Goal: Contribute content: Contribute content

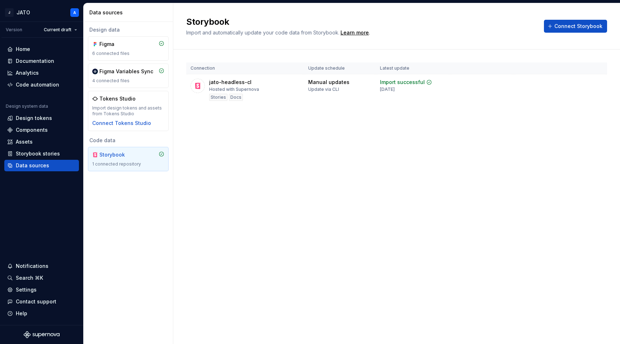
click at [111, 153] on div "Storybook" at bounding box center [116, 154] width 34 height 7
click at [106, 153] on div "Storybook" at bounding box center [116, 154] width 34 height 7
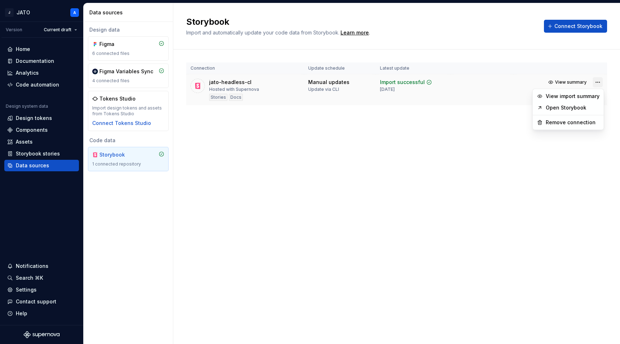
click at [597, 82] on html "J JATO A Version Current draft Home Documentation Analytics Code automation Des…" at bounding box center [310, 172] width 620 height 344
click at [574, 106] on link "Open Storybook" at bounding box center [573, 107] width 54 height 7
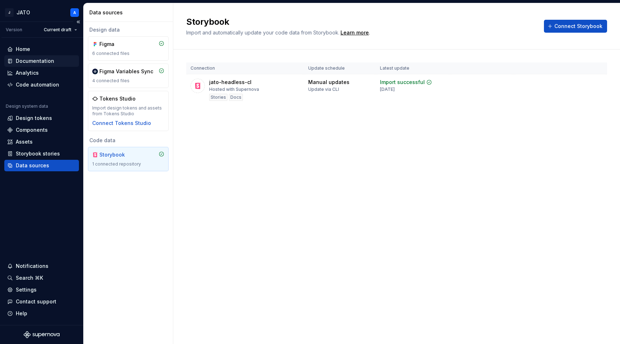
click at [45, 62] on div "Documentation" at bounding box center [35, 60] width 38 height 7
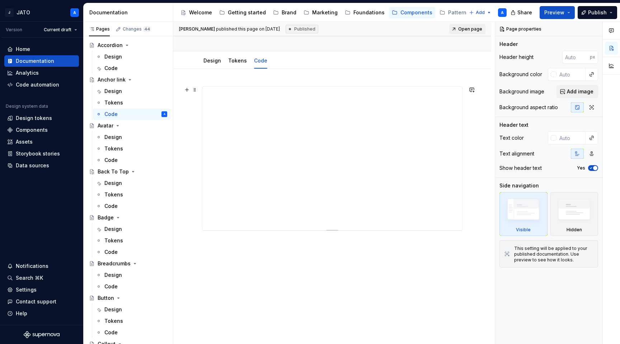
scroll to position [37, 0]
click at [475, 109] on button "button" at bounding box center [472, 109] width 10 height 10
click at [474, 171] on div at bounding box center [332, 240] width 318 height 304
click at [188, 110] on button "button" at bounding box center [187, 109] width 10 height 10
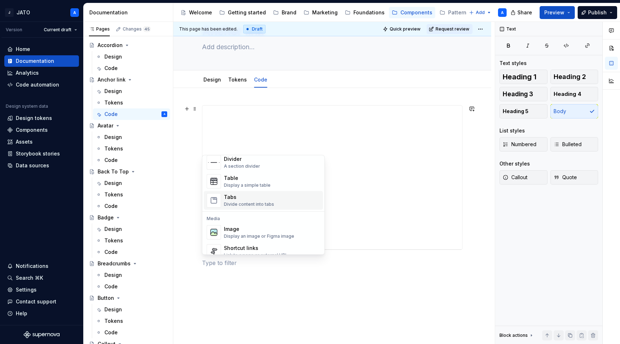
scroll to position [250, 0]
click at [197, 157] on div at bounding box center [332, 246] width 318 height 317
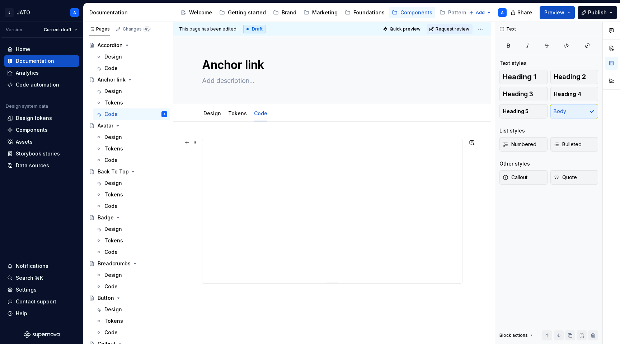
scroll to position [0, 0]
type textarea "*"
click at [188, 148] on button "button" at bounding box center [187, 145] width 10 height 10
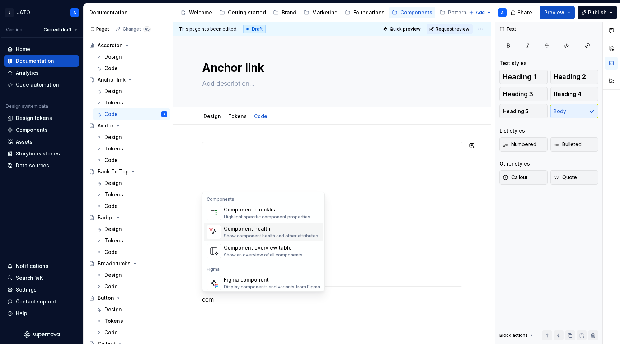
click at [274, 226] on div "Component health" at bounding box center [271, 228] width 94 height 7
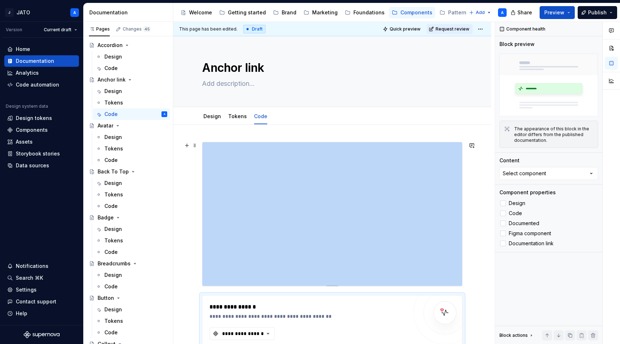
scroll to position [158, 0]
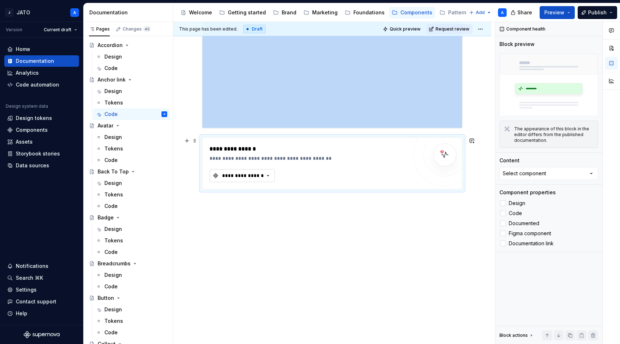
click at [264, 174] on div "**********" at bounding box center [243, 175] width 43 height 7
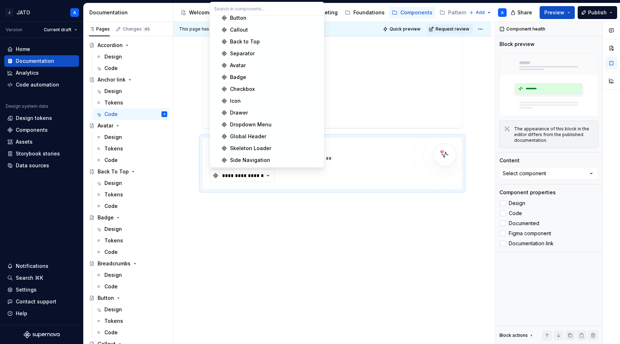
scroll to position [0, 0]
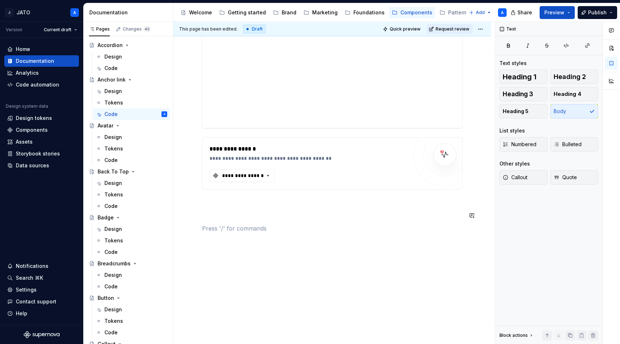
click at [264, 222] on div "**********" at bounding box center [332, 108] width 261 height 249
click at [195, 140] on span at bounding box center [195, 141] width 6 height 10
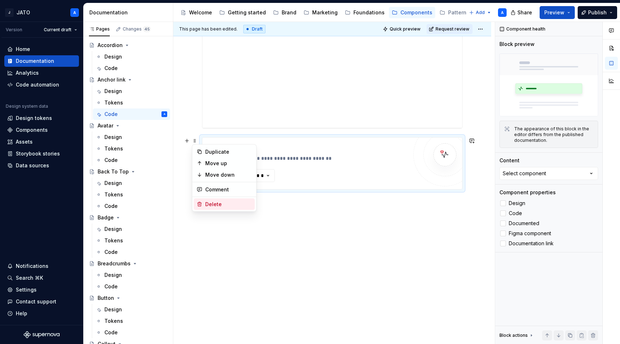
click at [219, 208] on div "Delete" at bounding box center [224, 204] width 61 height 11
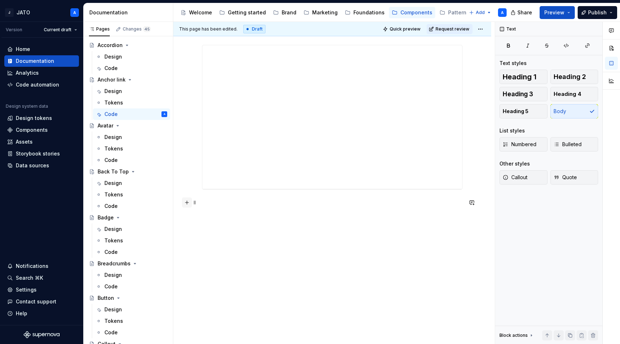
click at [189, 204] on button "button" at bounding box center [187, 202] width 10 height 10
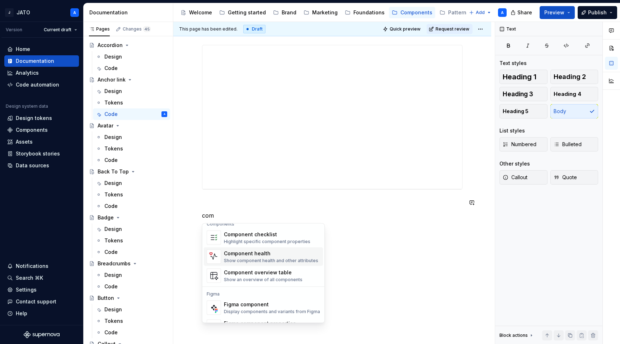
scroll to position [4, 0]
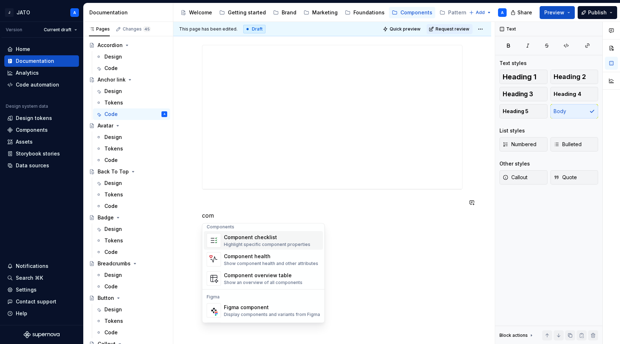
click at [261, 243] on div "Highlight specific component properties" at bounding box center [267, 245] width 87 height 6
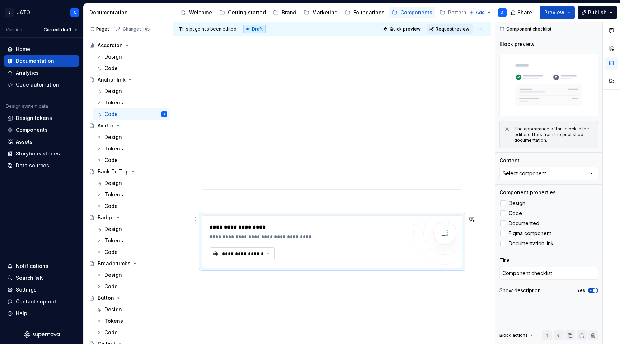
click at [268, 255] on icon "button" at bounding box center [268, 253] width 7 height 7
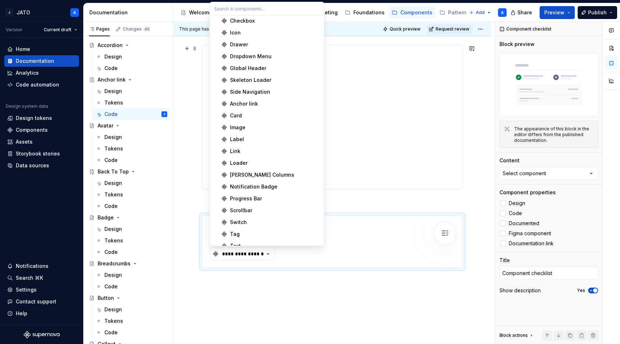
scroll to position [71, 0]
click at [187, 162] on div "**********" at bounding box center [332, 219] width 318 height 382
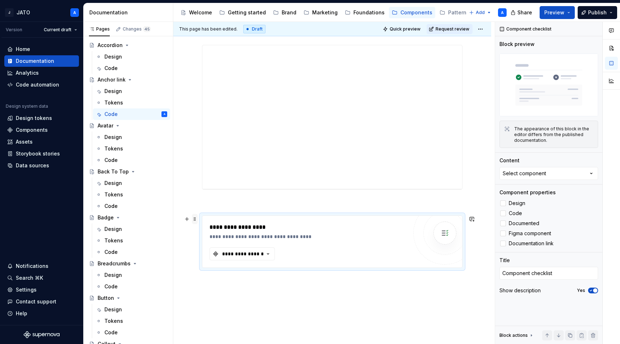
click at [194, 218] on span at bounding box center [195, 219] width 6 height 10
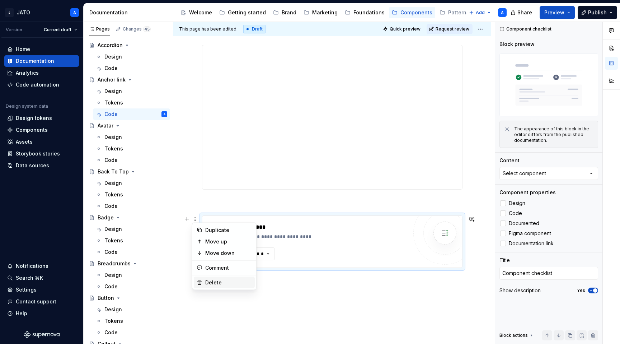
click at [213, 282] on div "Delete" at bounding box center [228, 282] width 47 height 7
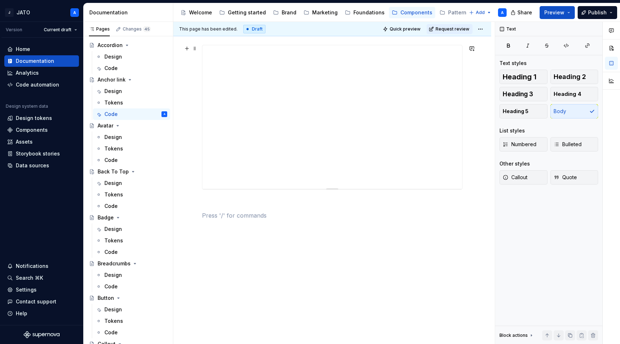
scroll to position [0, 0]
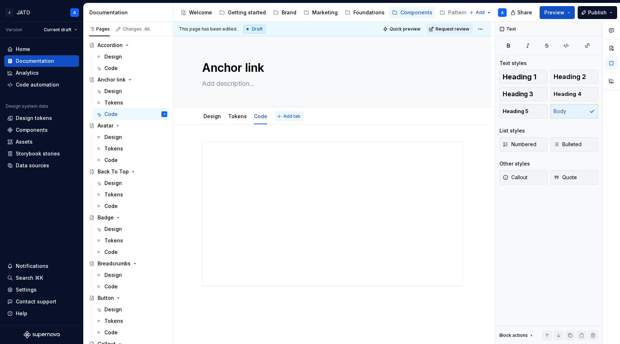
click at [286, 119] on button "Add tab" at bounding box center [289, 116] width 29 height 10
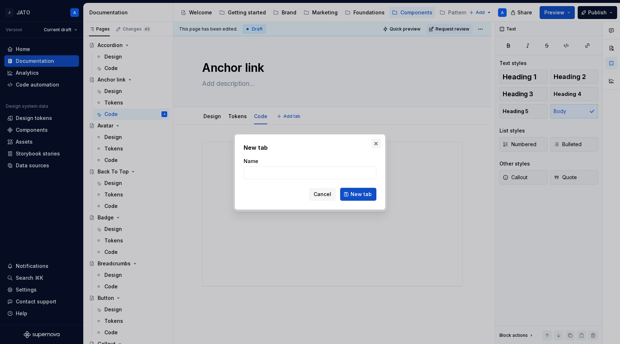
click at [375, 141] on button "button" at bounding box center [376, 144] width 10 height 10
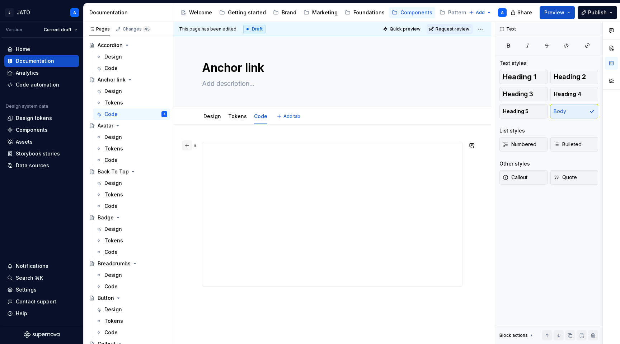
click at [187, 147] on button "button" at bounding box center [187, 145] width 10 height 10
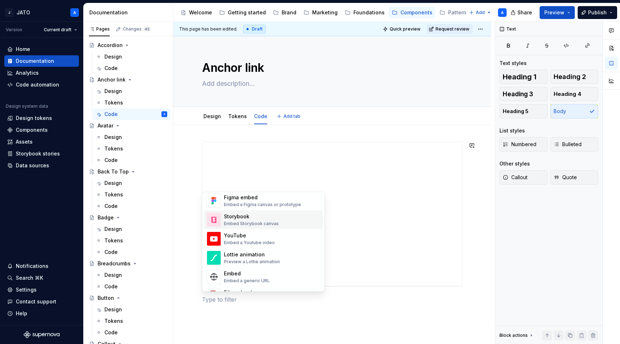
scroll to position [357, 0]
click at [261, 220] on div "Embed Storybook canvas" at bounding box center [251, 222] width 55 height 6
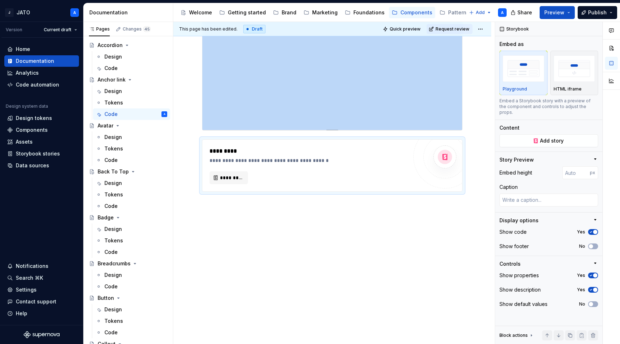
scroll to position [158, 0]
click at [229, 172] on span "*********" at bounding box center [231, 175] width 23 height 7
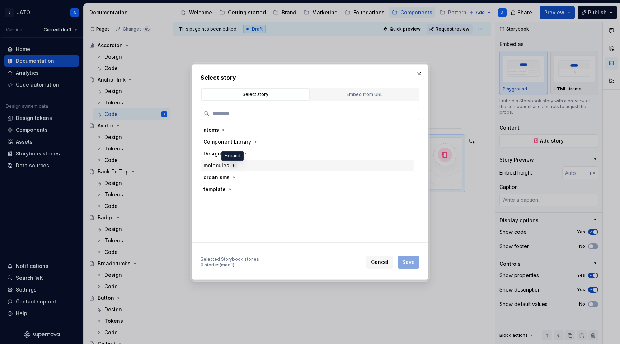
click at [235, 167] on icon "button" at bounding box center [234, 166] width 6 height 6
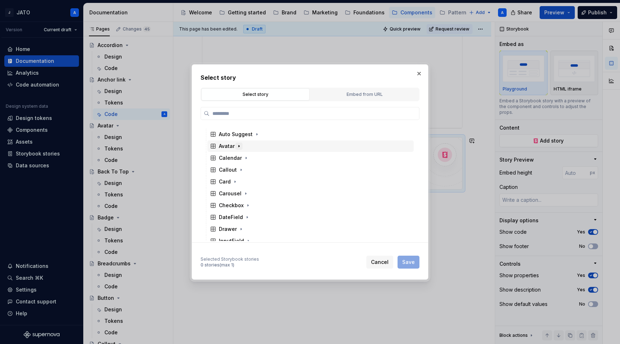
scroll to position [27, 0]
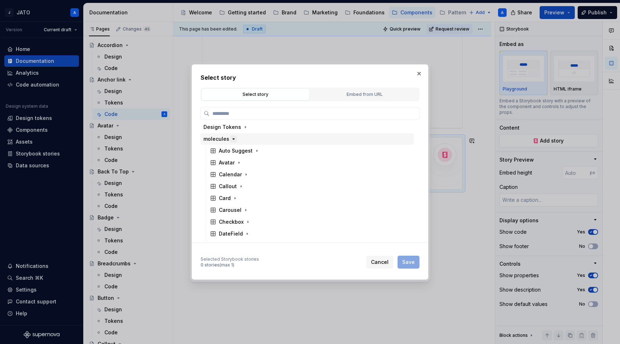
click at [233, 139] on icon "button" at bounding box center [234, 139] width 2 height 1
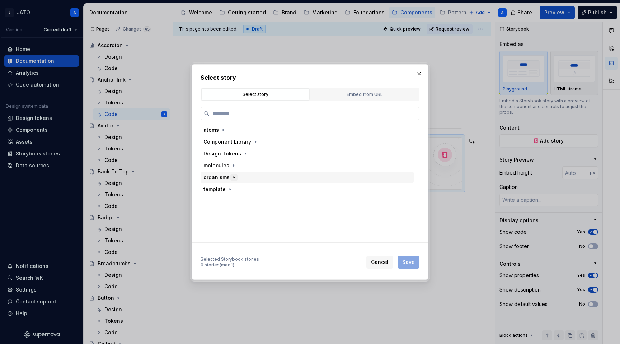
click at [234, 178] on icon "button" at bounding box center [234, 178] width 1 height 2
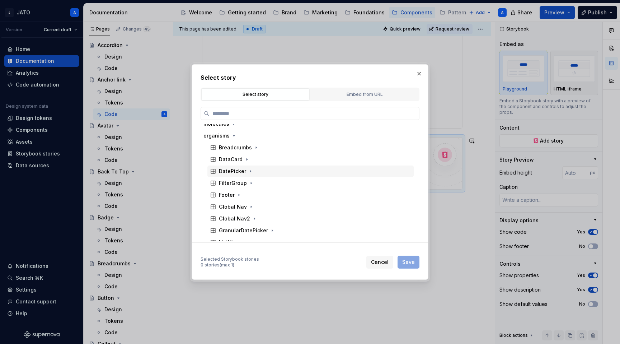
scroll to position [43, 0]
click at [248, 183] on icon "button" at bounding box center [251, 182] width 6 height 6
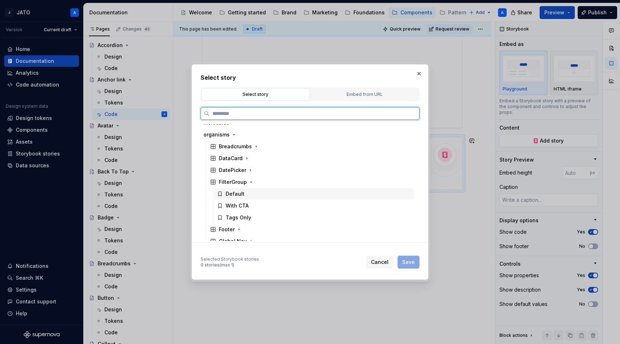
click at [222, 194] on icon at bounding box center [220, 194] width 6 height 6
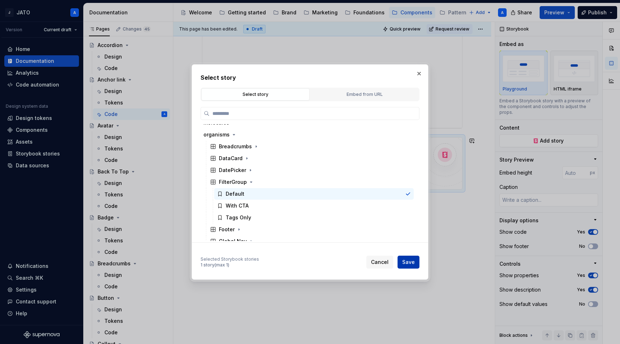
click at [408, 261] on span "Save" at bounding box center [409, 262] width 13 height 7
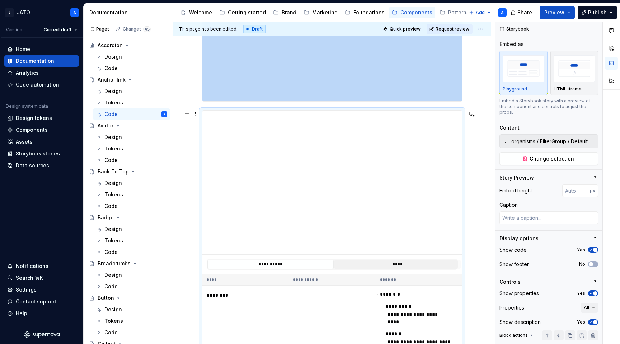
scroll to position [196, 0]
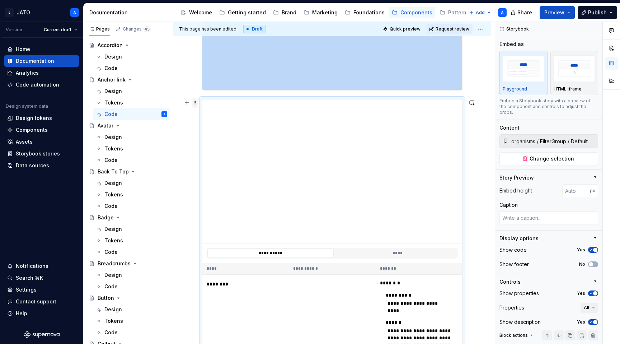
click at [196, 104] on span at bounding box center [195, 103] width 6 height 10
click at [225, 167] on div "Delete" at bounding box center [228, 166] width 47 height 7
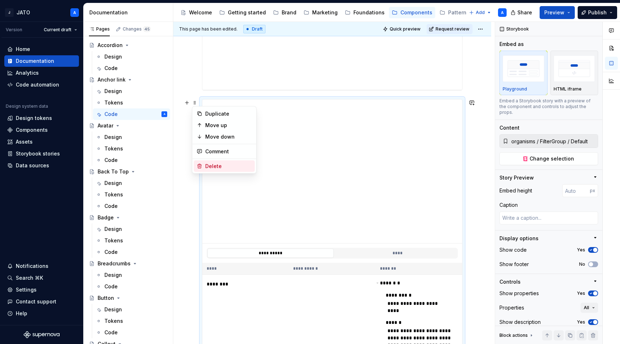
scroll to position [97, 0]
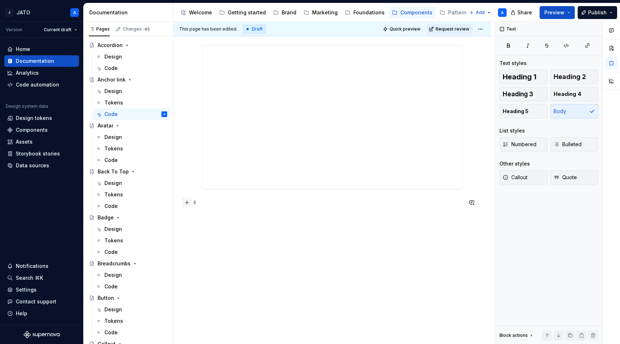
click at [187, 203] on button "button" at bounding box center [187, 202] width 10 height 10
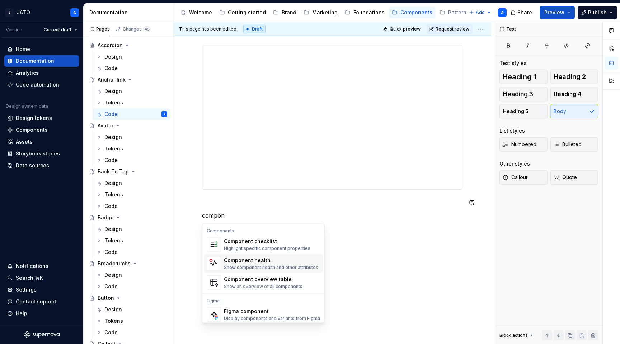
click at [255, 263] on div "Component health" at bounding box center [271, 260] width 94 height 7
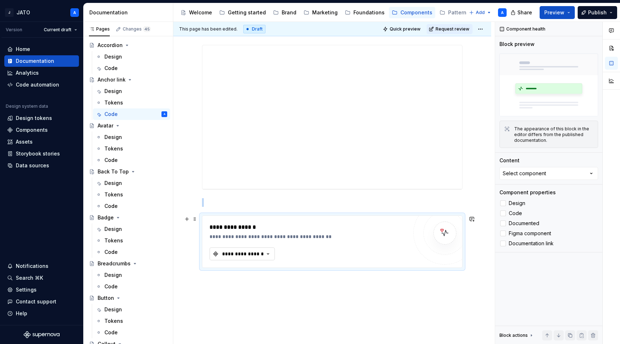
type textarea "*"
click at [263, 255] on div "**********" at bounding box center [243, 253] width 43 height 7
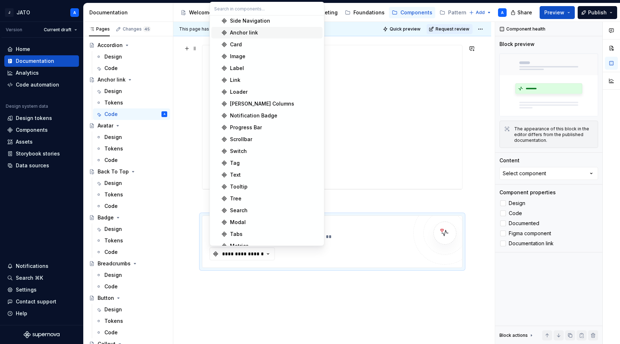
scroll to position [0, 0]
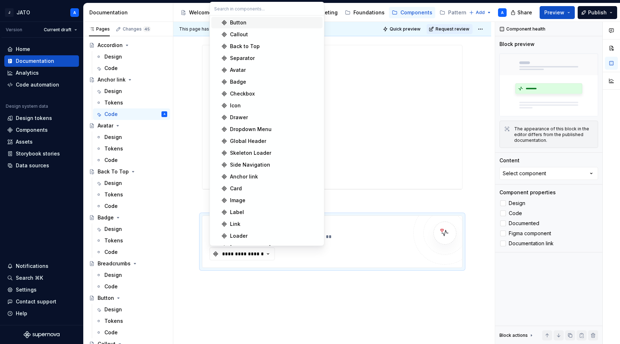
click at [243, 13] on input "text" at bounding box center [267, 8] width 114 height 13
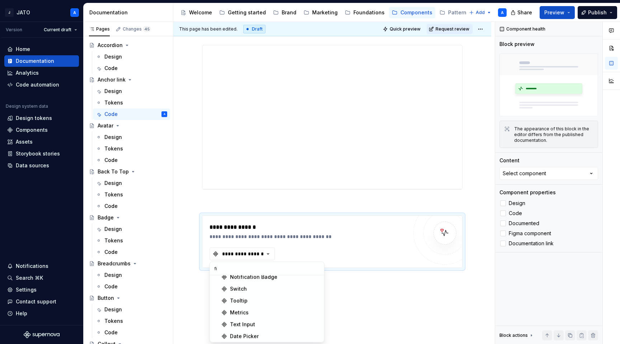
type input "f"
click at [269, 255] on icon "button" at bounding box center [268, 253] width 7 height 7
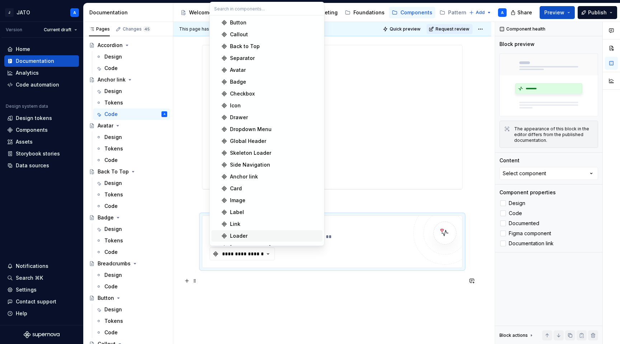
click at [261, 283] on p at bounding box center [332, 280] width 261 height 9
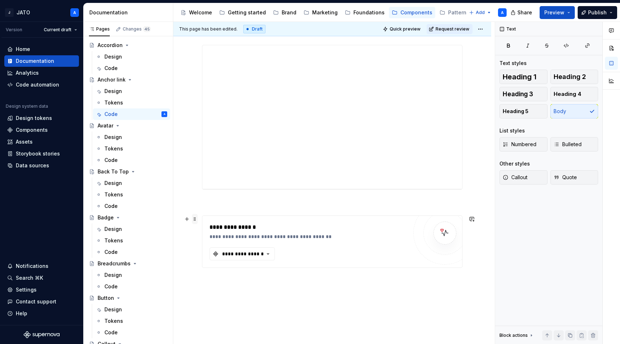
click at [197, 220] on span at bounding box center [195, 219] width 6 height 10
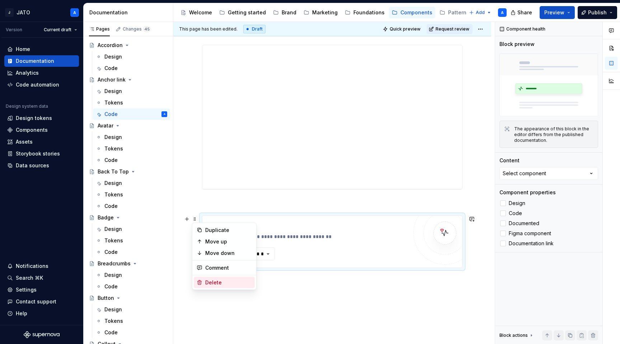
click at [216, 279] on div "Delete" at bounding box center [228, 282] width 47 height 7
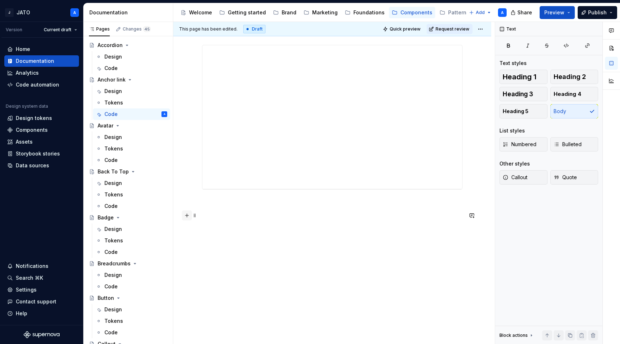
click at [187, 215] on button "button" at bounding box center [187, 215] width 10 height 10
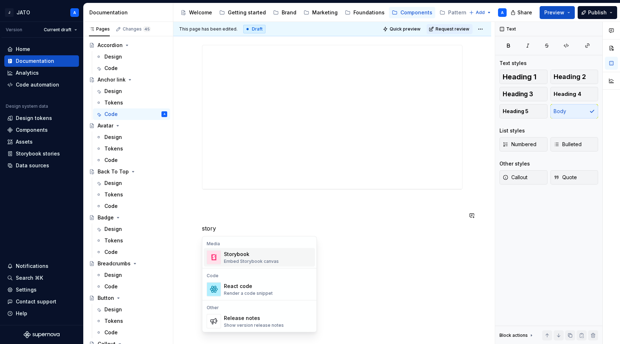
click at [264, 256] on div "Storybook" at bounding box center [251, 254] width 55 height 7
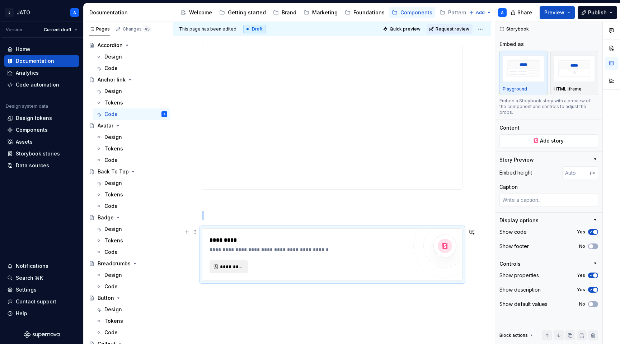
click at [238, 266] on span "*********" at bounding box center [231, 266] width 23 height 7
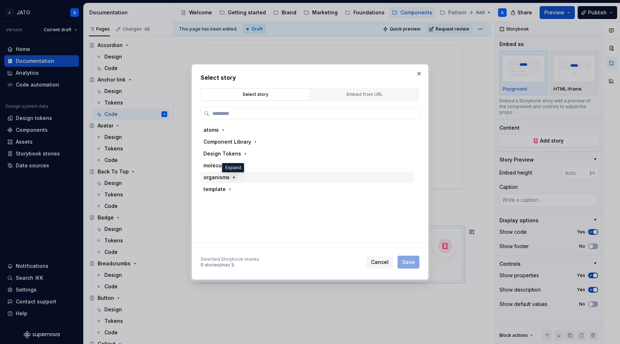
click at [234, 178] on icon "button" at bounding box center [234, 178] width 6 height 6
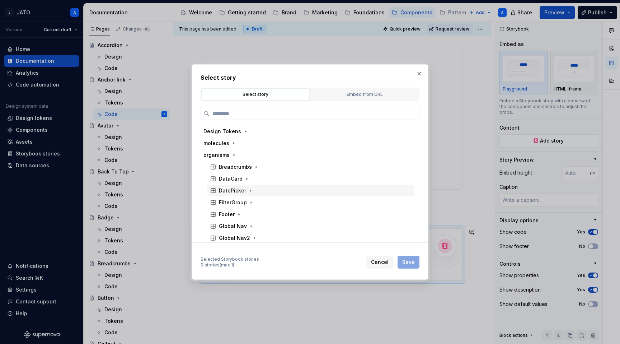
scroll to position [24, 0]
click at [251, 202] on icon "button" at bounding box center [251, 200] width 6 height 6
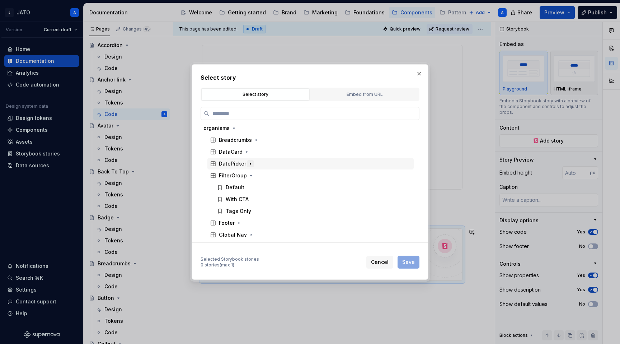
click at [248, 164] on icon "button" at bounding box center [251, 164] width 6 height 6
click at [249, 176] on icon "button" at bounding box center [251, 176] width 6 height 6
click at [386, 263] on span "Cancel" at bounding box center [380, 262] width 18 height 7
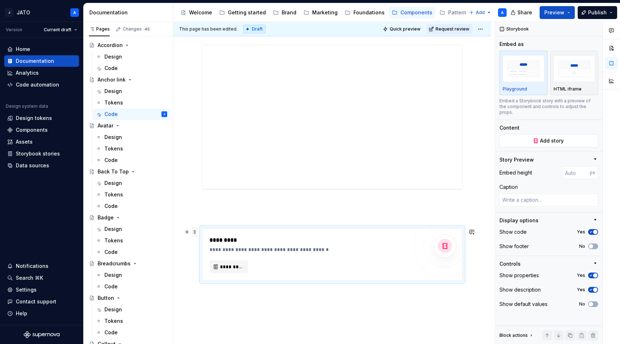
click at [196, 232] on span at bounding box center [195, 232] width 6 height 10
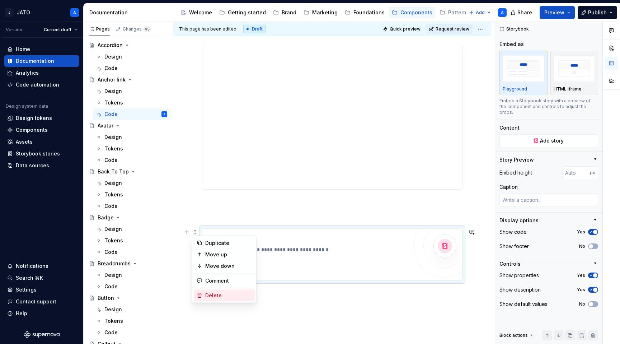
click at [218, 294] on div "Delete" at bounding box center [228, 295] width 47 height 7
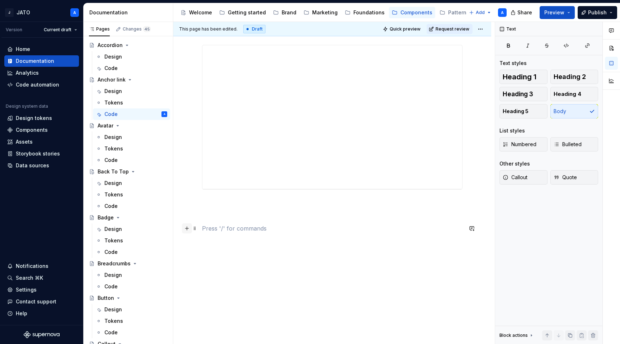
click at [187, 228] on button "button" at bounding box center [187, 228] width 10 height 10
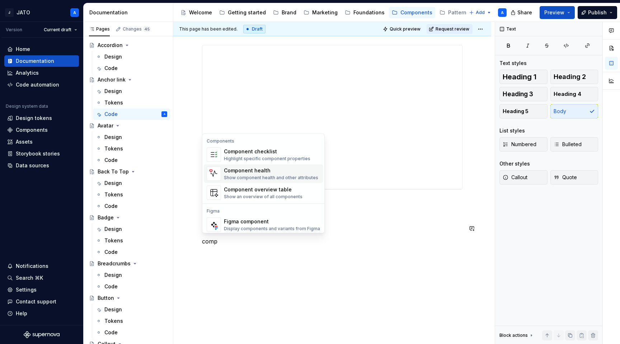
click at [250, 174] on div "Component health Show component health and other attributes" at bounding box center [271, 174] width 94 height 14
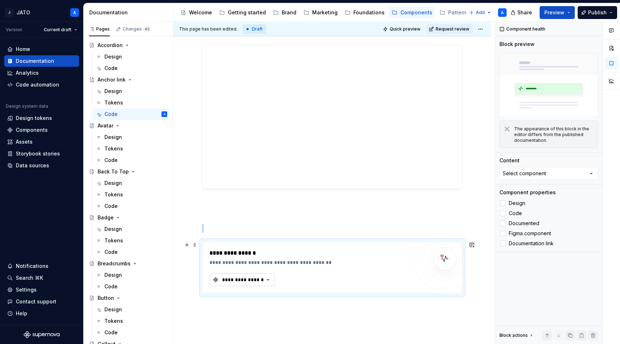
click at [246, 283] on button "**********" at bounding box center [242, 279] width 65 height 13
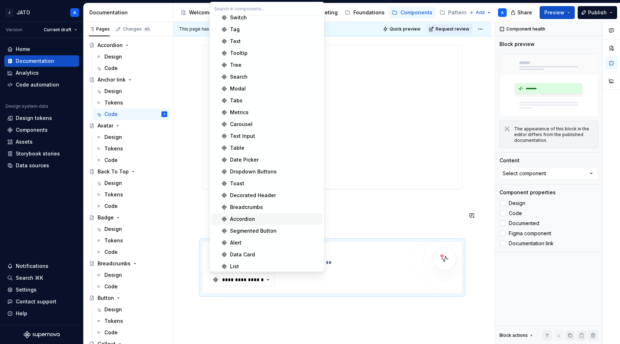
scroll to position [292, 0]
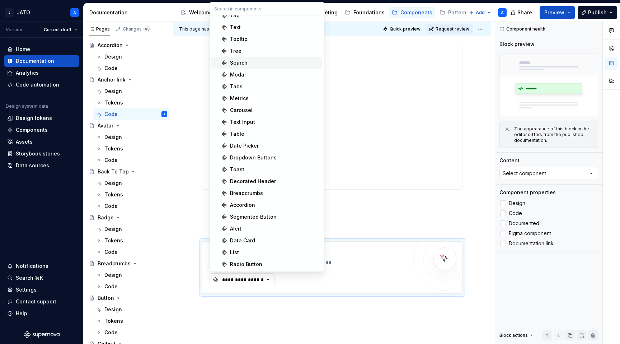
type textarea "*"
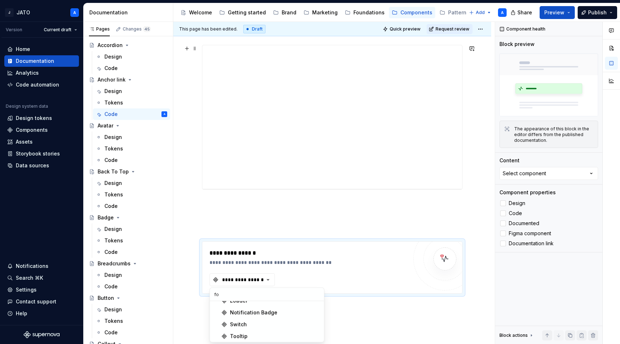
scroll to position [114, 0]
type input "f"
type textarea "*"
